Goal: Transaction & Acquisition: Purchase product/service

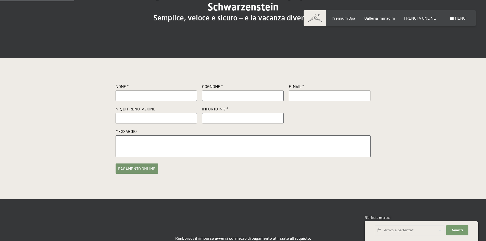
scroll to position [75, 0]
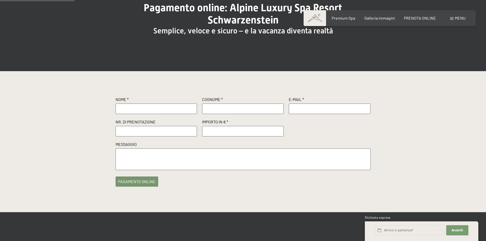
click at [131, 108] on input "text" at bounding box center [157, 109] width 82 height 10
type input "[PERSON_NAME]"
type input "Moretti"
type input "[EMAIL_ADDRESS][DOMAIN_NAME]"
click at [136, 131] on input "text" at bounding box center [157, 131] width 82 height 10
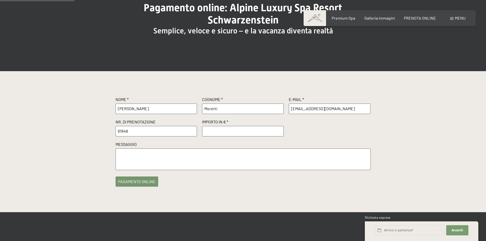
type input "61648"
click at [217, 131] on input "number" at bounding box center [243, 131] width 82 height 10
type input "5"
type input "1000"
click at [195, 159] on textarea at bounding box center [243, 160] width 255 height 22
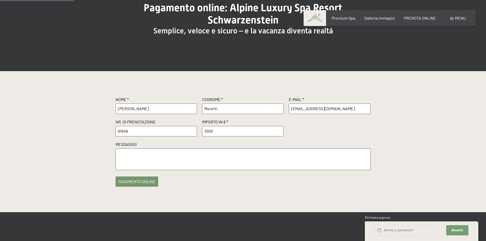
type textarea "c"
click at [165, 155] on textarea "CAPARRA PER CONFERMA ALPIN SUDIO E" at bounding box center [243, 160] width 255 height 22
click at [230, 156] on textarea "CAPARRA PER CONFERMA CAMERA ALPIN SUDIO E" at bounding box center [243, 160] width 255 height 22
type textarea "CAPARRA PER CONFERMA CAMERA ALPIN SUDIO E JUNIOR"
click at [142, 181] on button "pagamento online" at bounding box center [137, 180] width 43 height 10
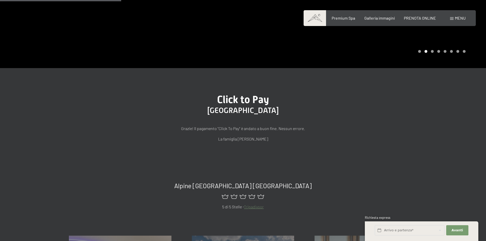
scroll to position [114, 0]
